Goal: Information Seeking & Learning: Understand process/instructions

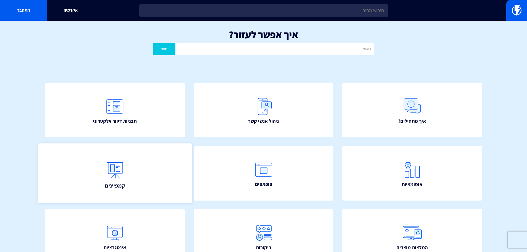
click at [119, 185] on span "קמפיינים" at bounding box center [115, 186] width 20 height 8
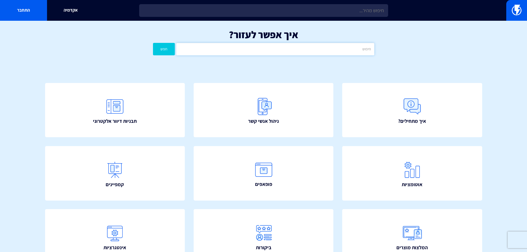
click at [343, 51] on input "text" at bounding box center [275, 49] width 198 height 12
type input "קופונים"
click at [153, 43] on button "חפש" at bounding box center [164, 49] width 22 height 12
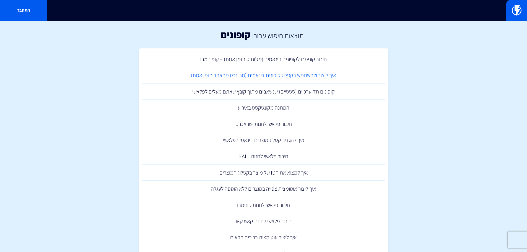
click at [305, 82] on link "איך ליצור ולהשתמש בקטלוג קופונים דינאמים (מג'ונרט מהאתר בזמן אמת)" at bounding box center [264, 75] width 244 height 16
